Goal: Complete application form: Complete application form

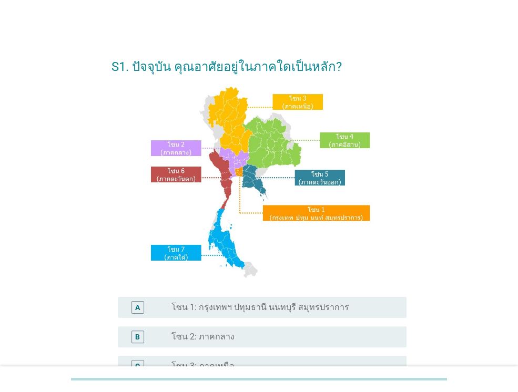
click at [314, 309] on label "โซน 1: กรุงเทพฯ ปทุมธานี นนทบุรี สมุทรปราการ" at bounding box center [260, 307] width 178 height 11
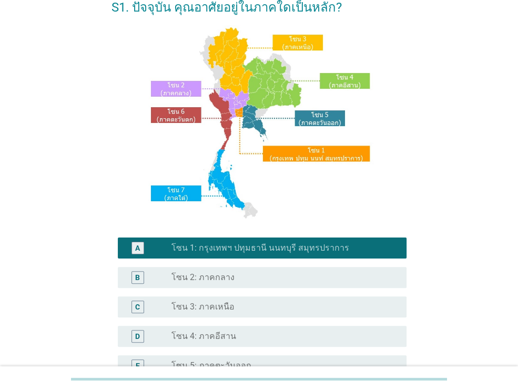
scroll to position [238, 0]
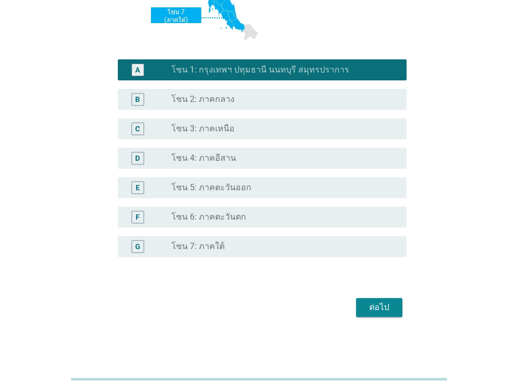
drag, startPoint x: 409, startPoint y: 303, endPoint x: 388, endPoint y: 303, distance: 20.5
click at [407, 303] on div "S1. ปัจจุบัน คุณอาศัยอยู่ในภาคใดเป็นหลัก? A radio_button_checked โซน 1: กรุงเทพ…" at bounding box center [259, 65] width 312 height 528
click at [386, 305] on div "ต่อไป" at bounding box center [378, 307] width 29 height 13
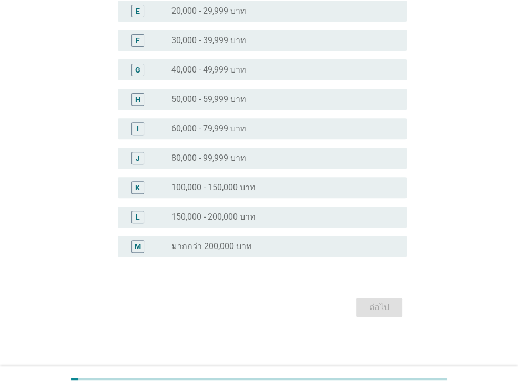
scroll to position [0, 0]
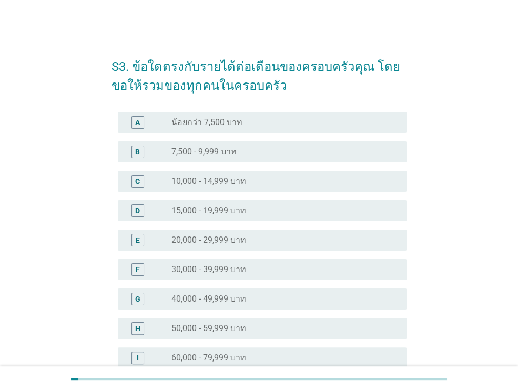
click at [320, 245] on div "radio_button_unchecked 20,000 - 29,999 บาท" at bounding box center [284, 240] width 227 height 13
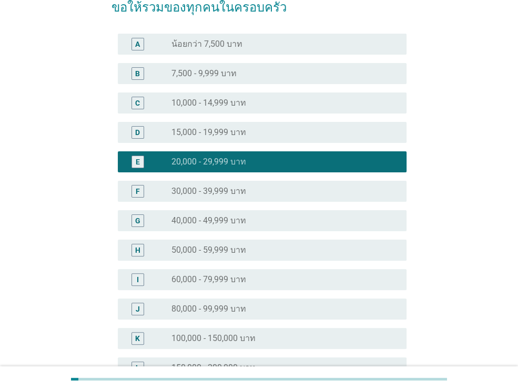
scroll to position [229, 0]
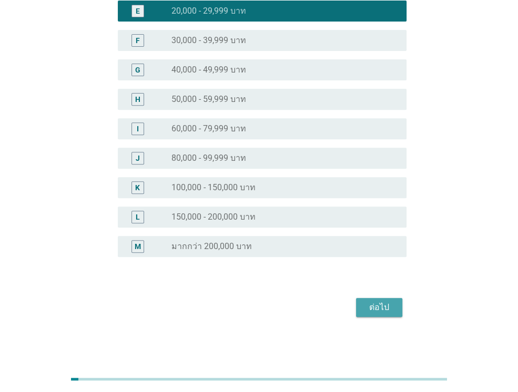
click at [375, 305] on div "ต่อไป" at bounding box center [378, 307] width 29 height 13
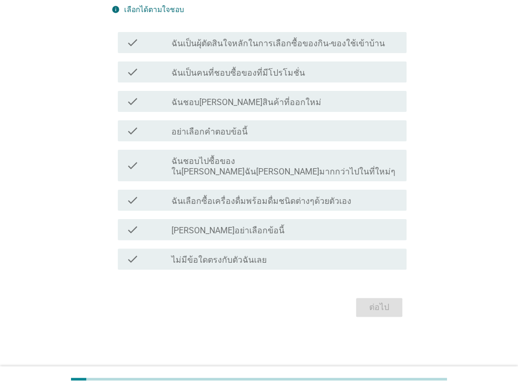
scroll to position [0, 0]
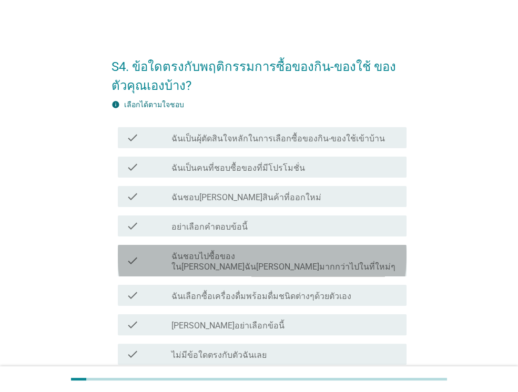
click at [341, 259] on label "ฉันชอบไปซื้อของใน[PERSON_NAME]ฉัน[PERSON_NAME]มากกว่าไปในที่ใหม่ๆ" at bounding box center [284, 261] width 227 height 21
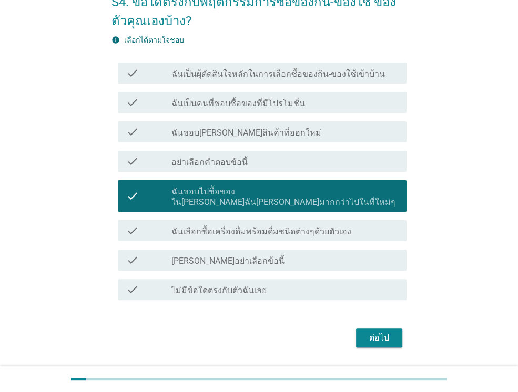
scroll to position [84, 0]
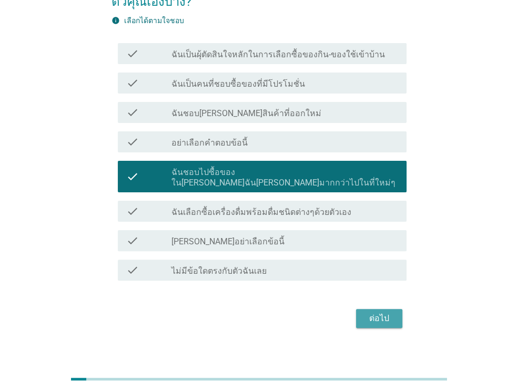
click at [370, 312] on div "ต่อไป" at bounding box center [378, 318] width 29 height 13
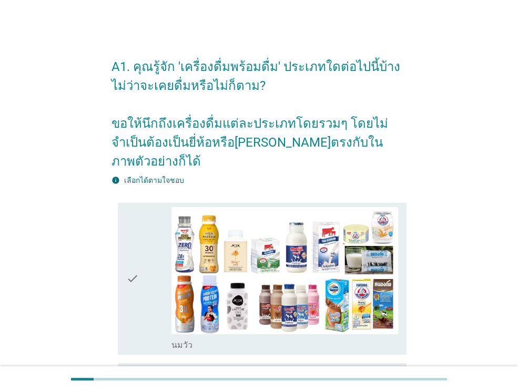
click at [135, 263] on icon "check" at bounding box center [132, 278] width 13 height 143
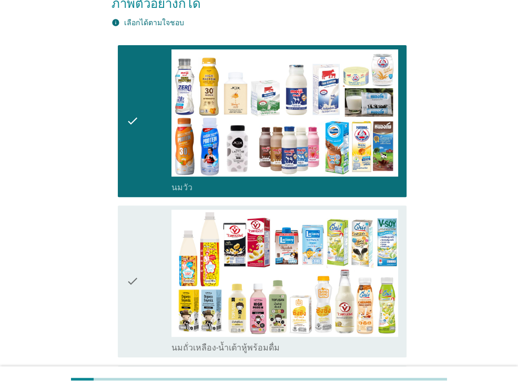
click at [135, 264] on icon "check" at bounding box center [132, 281] width 13 height 143
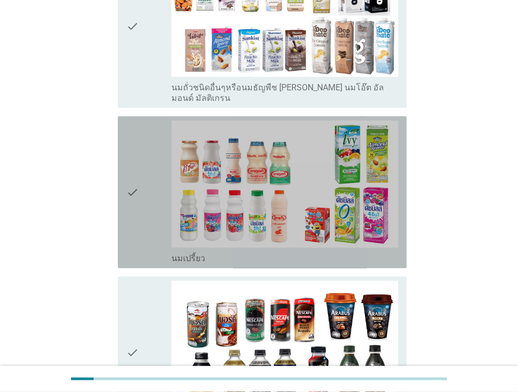
click at [141, 217] on div "check" at bounding box center [148, 191] width 45 height 143
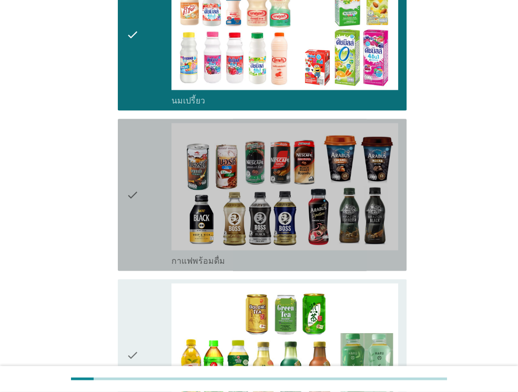
click at [142, 218] on div "check" at bounding box center [148, 194] width 45 height 143
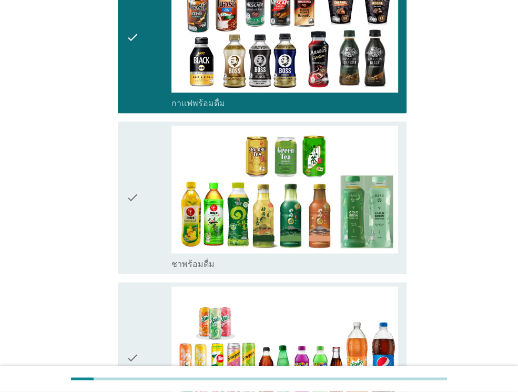
click at [142, 219] on div "check" at bounding box center [148, 197] width 45 height 143
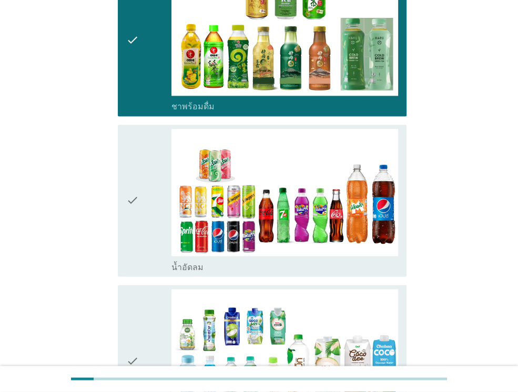
click at [142, 219] on div "check" at bounding box center [148, 200] width 45 height 143
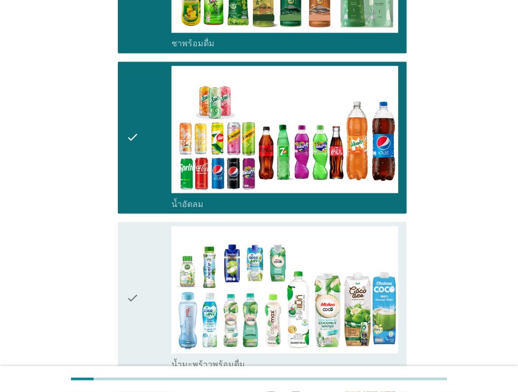
scroll to position [1262, 0]
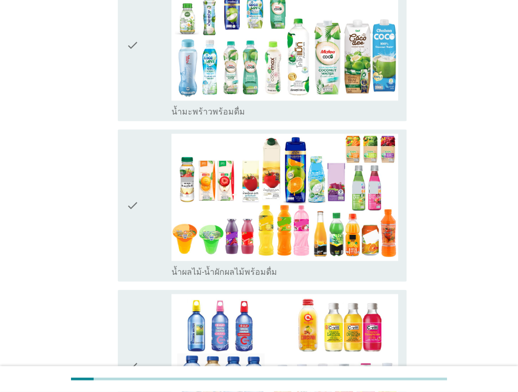
click at [142, 217] on div "check" at bounding box center [148, 205] width 45 height 143
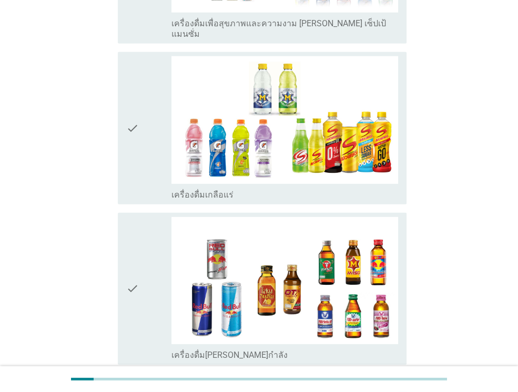
scroll to position [2050, 0]
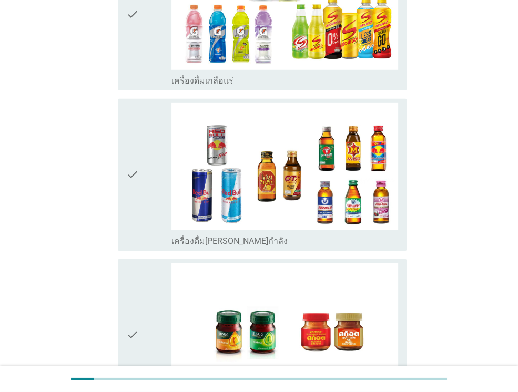
click at [150, 186] on div "check" at bounding box center [148, 174] width 45 height 143
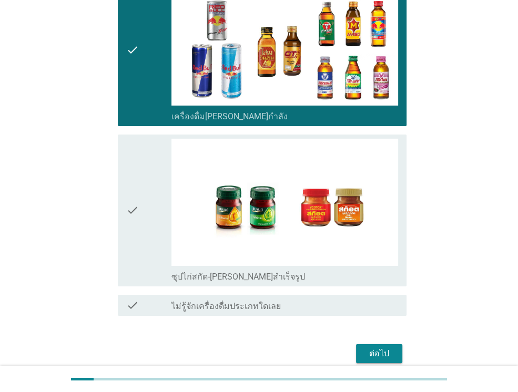
scroll to position [2176, 0]
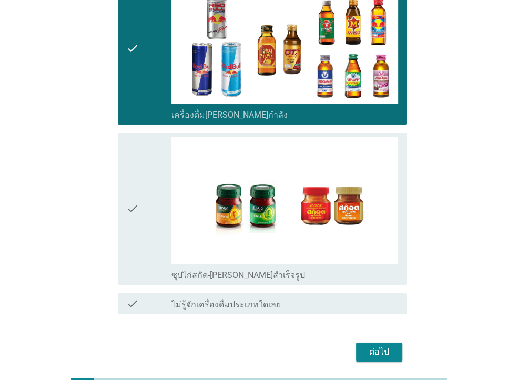
click at [380, 346] on div "ต่อไป" at bounding box center [378, 352] width 29 height 13
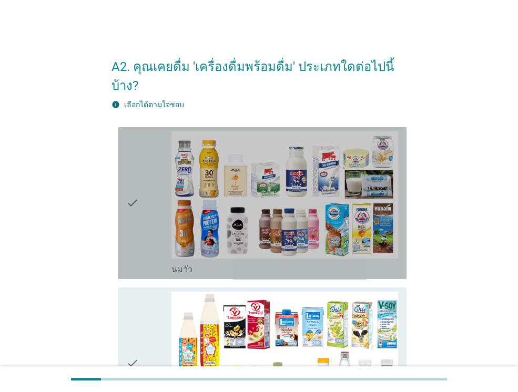
click at [161, 205] on div "check" at bounding box center [148, 202] width 45 height 143
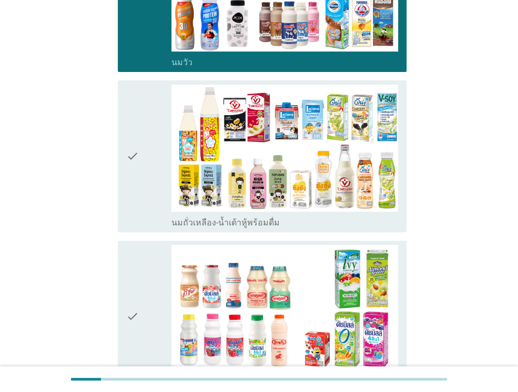
scroll to position [210, 0]
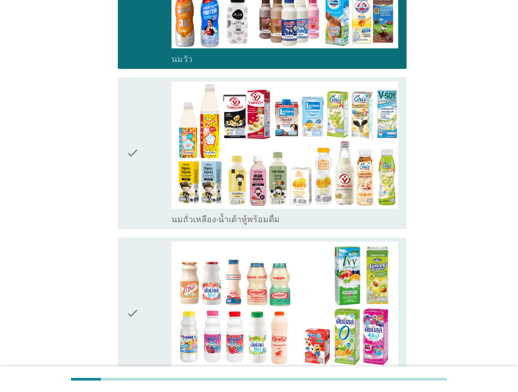
click at [146, 242] on div "check" at bounding box center [148, 313] width 45 height 143
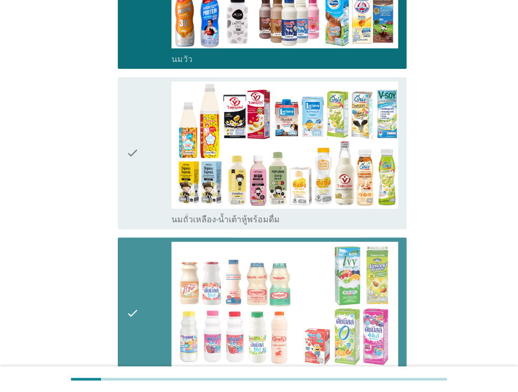
click at [134, 183] on icon "check" at bounding box center [132, 152] width 13 height 143
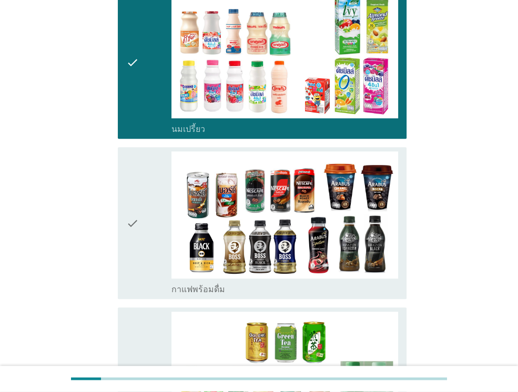
scroll to position [631, 0]
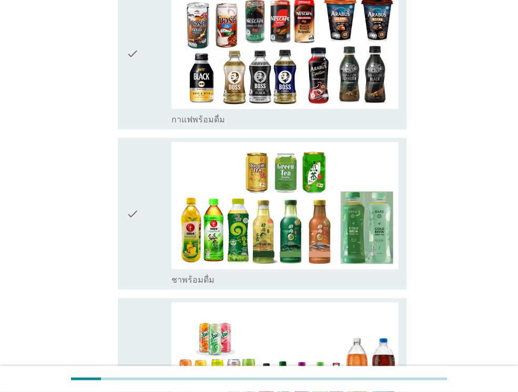
click at [135, 142] on icon "check" at bounding box center [132, 213] width 13 height 143
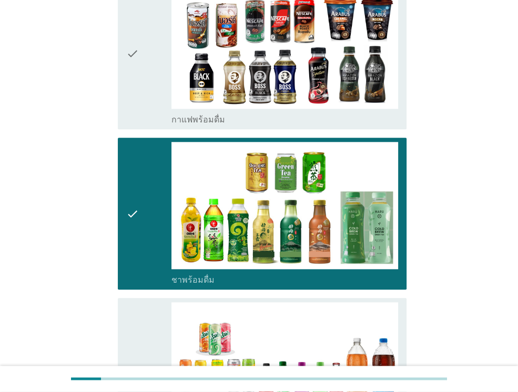
click at [138, 75] on icon "check" at bounding box center [132, 53] width 13 height 143
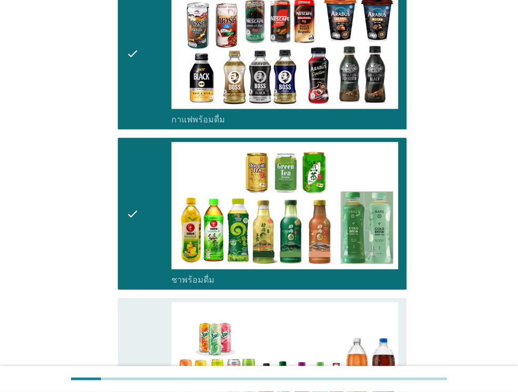
click at [143, 302] on div "check" at bounding box center [148, 373] width 45 height 143
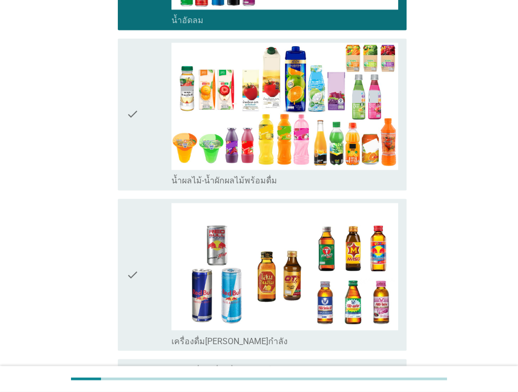
click at [137, 137] on icon "check" at bounding box center [132, 114] width 13 height 143
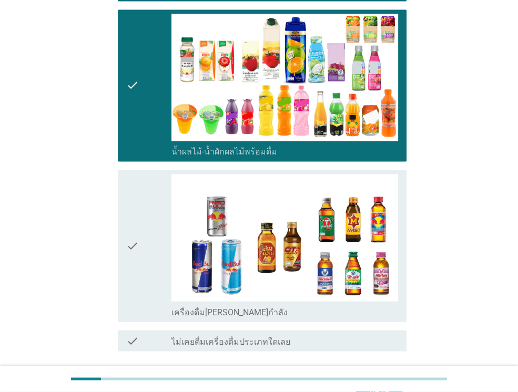
scroll to position [1140, 0]
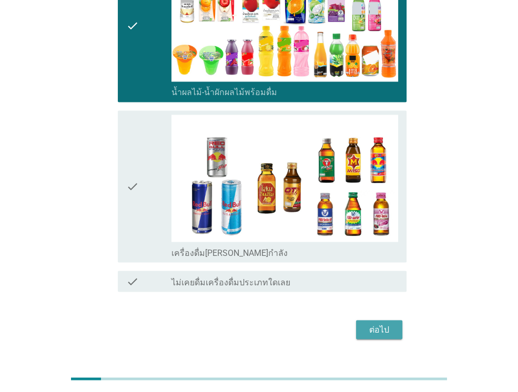
click at [373, 323] on div "ต่อไป" at bounding box center [378, 329] width 29 height 13
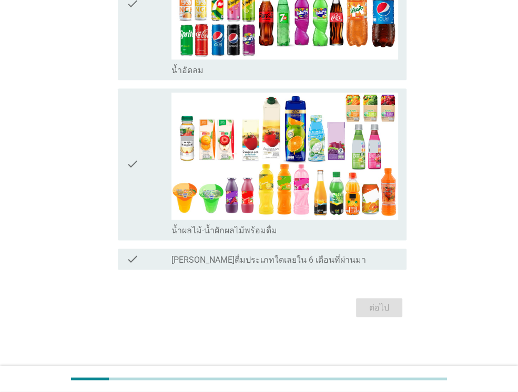
scroll to position [0, 0]
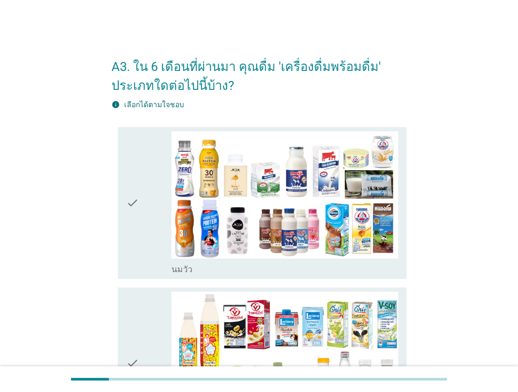
click at [134, 257] on icon "check" at bounding box center [132, 202] width 13 height 143
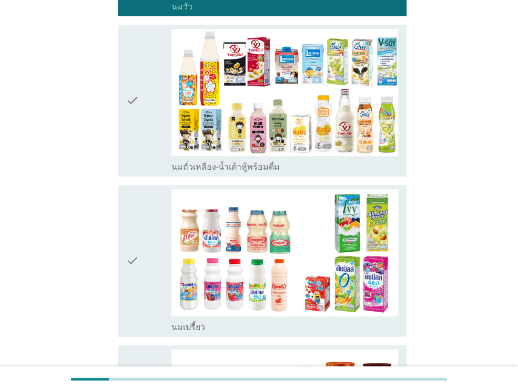
click at [134, 255] on icon "check" at bounding box center [132, 260] width 13 height 143
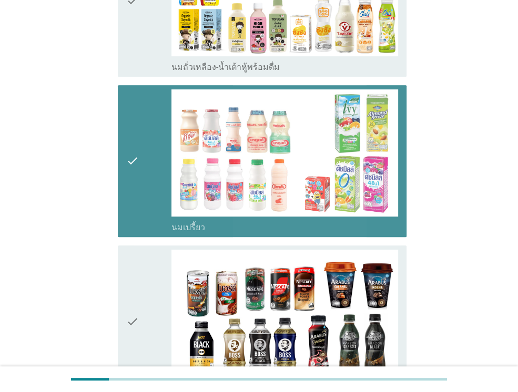
scroll to position [526, 0]
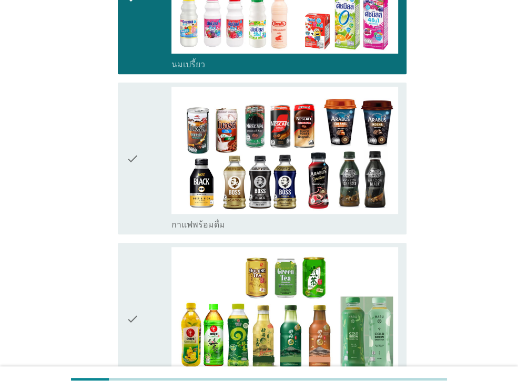
click at [147, 217] on div "check" at bounding box center [148, 158] width 45 height 143
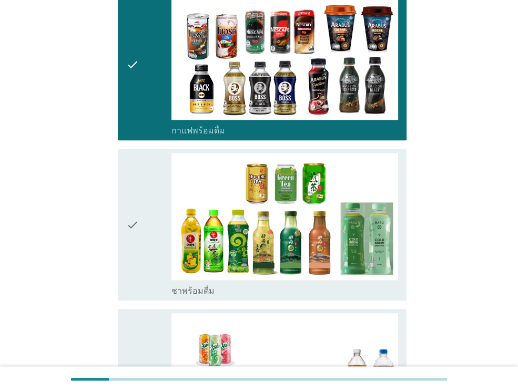
scroll to position [788, 0]
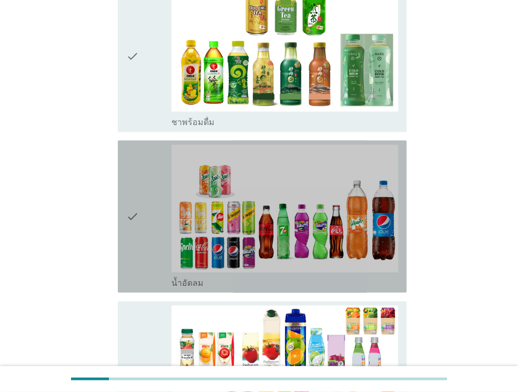
click at [157, 241] on div "check" at bounding box center [148, 216] width 45 height 143
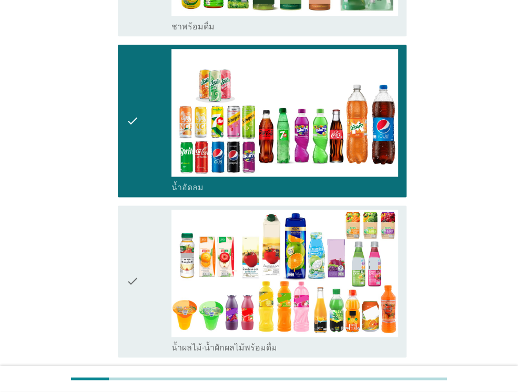
scroll to position [999, 0]
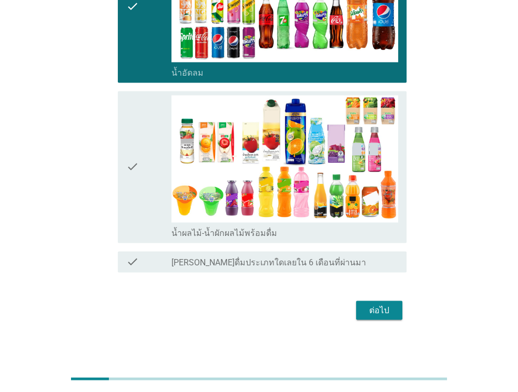
click at [384, 304] on div "ต่อไป" at bounding box center [378, 310] width 29 height 13
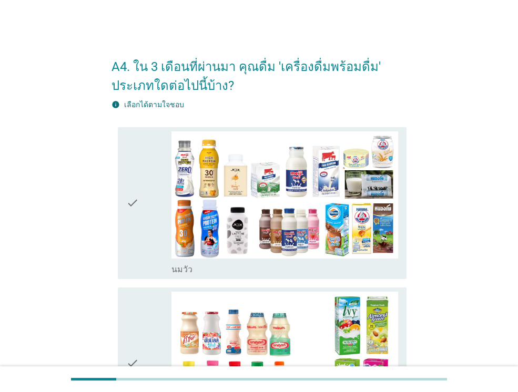
click at [146, 261] on div "check" at bounding box center [148, 202] width 45 height 143
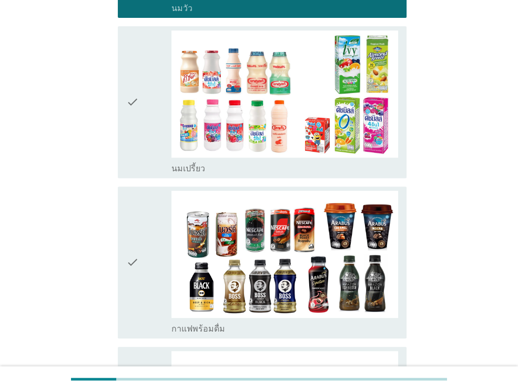
scroll to position [263, 0]
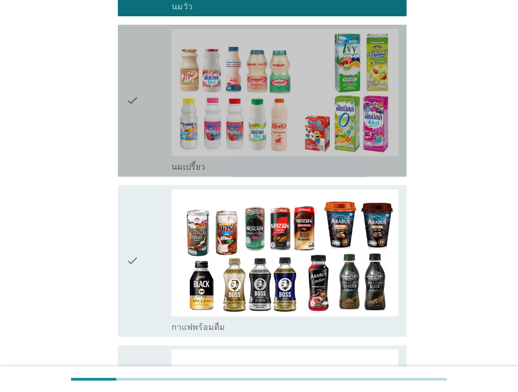
click at [146, 160] on div "check" at bounding box center [148, 100] width 45 height 143
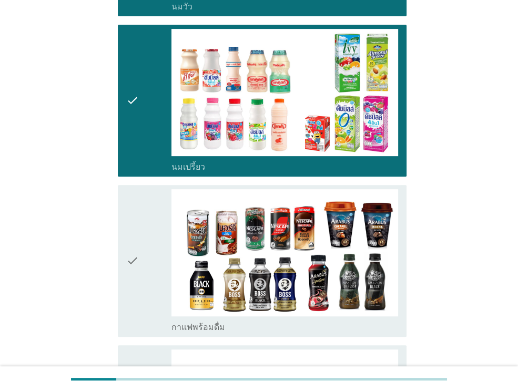
click at [152, 253] on div "check" at bounding box center [148, 260] width 45 height 143
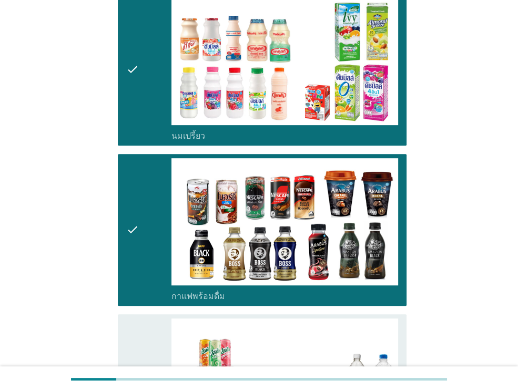
scroll to position [421, 0]
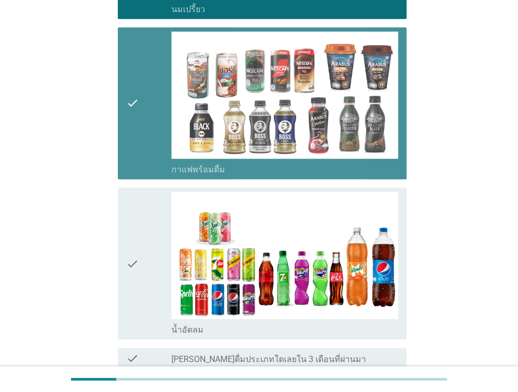
click at [129, 114] on icon "check" at bounding box center [132, 103] width 13 height 143
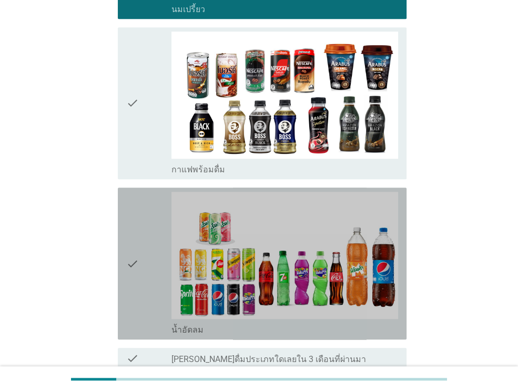
click at [136, 249] on icon "check" at bounding box center [132, 263] width 13 height 143
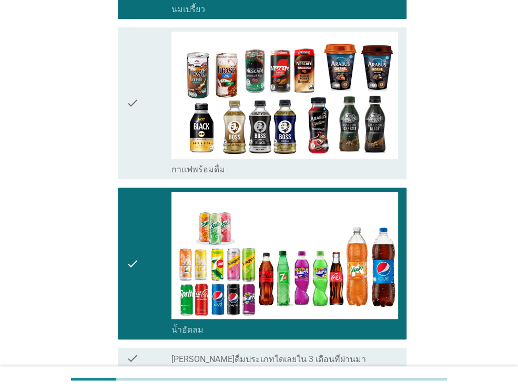
click at [149, 266] on div "check" at bounding box center [148, 263] width 45 height 143
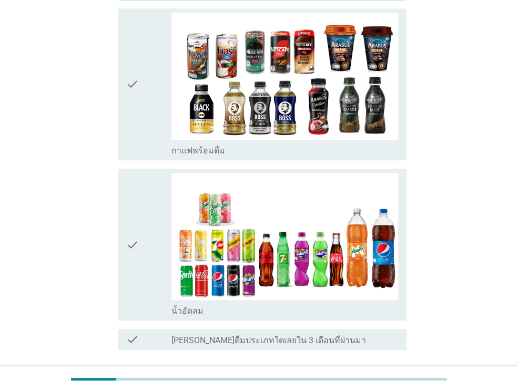
scroll to position [518, 0]
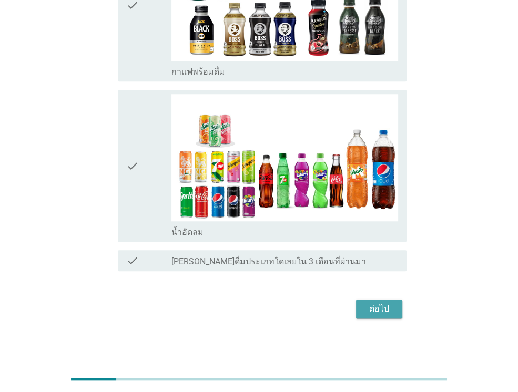
click at [381, 315] on button "ต่อไป" at bounding box center [379, 309] width 46 height 19
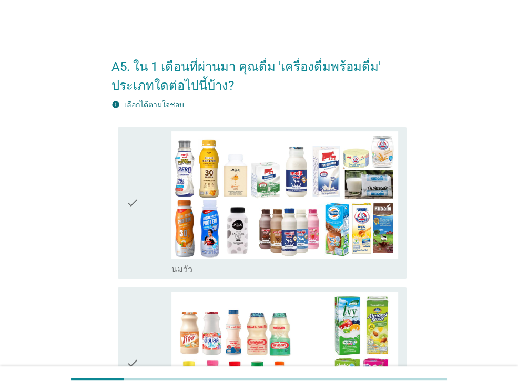
click at [148, 242] on div "check" at bounding box center [148, 202] width 45 height 143
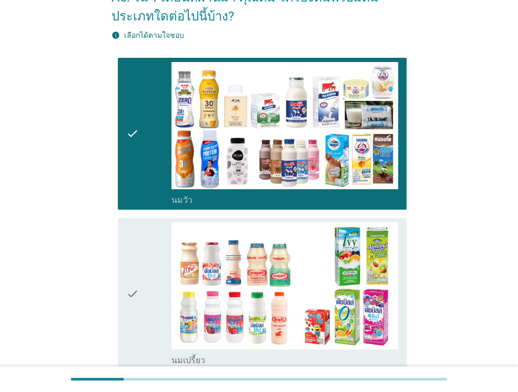
scroll to position [198, 0]
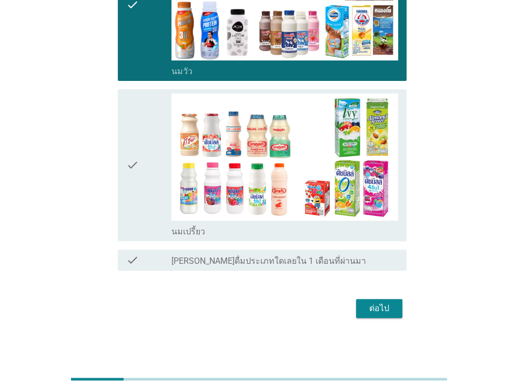
click at [397, 310] on button "ต่อไป" at bounding box center [379, 308] width 46 height 19
